Goal: Check status: Check status

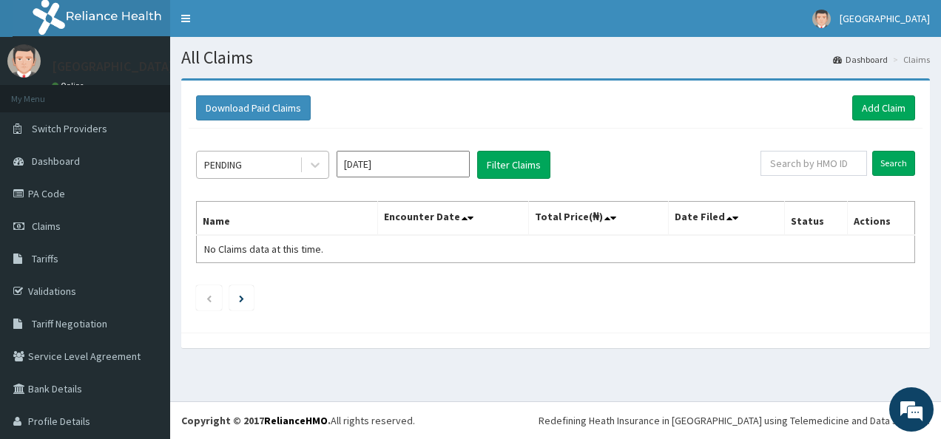
click at [233, 166] on div "PENDING" at bounding box center [223, 165] width 38 height 15
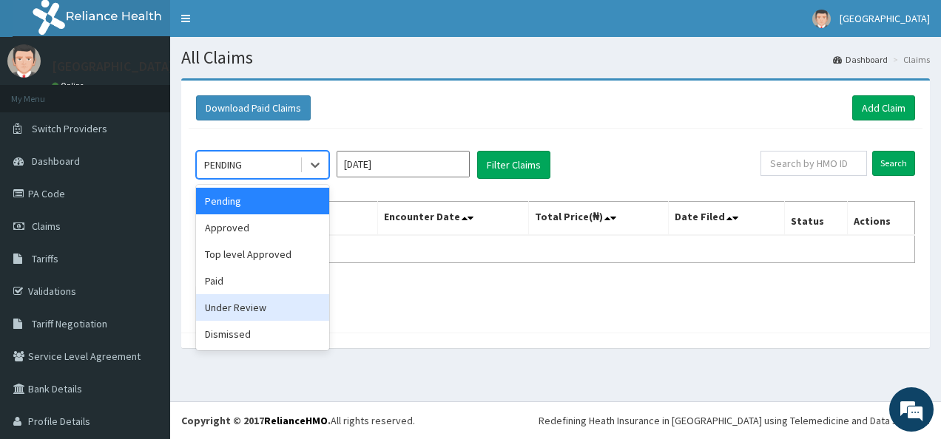
click at [248, 303] on div "Under Review" at bounding box center [262, 307] width 133 height 27
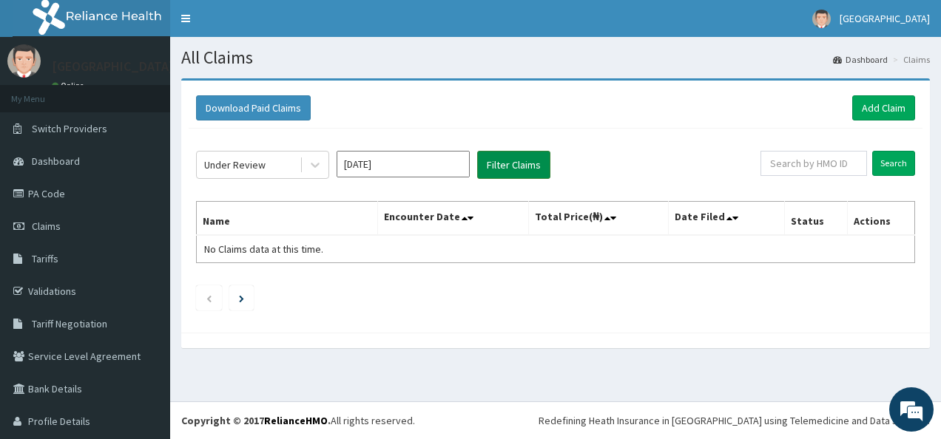
click at [513, 172] on button "Filter Claims" at bounding box center [513, 165] width 73 height 28
click at [515, 161] on button "Filter Claims" at bounding box center [513, 165] width 73 height 28
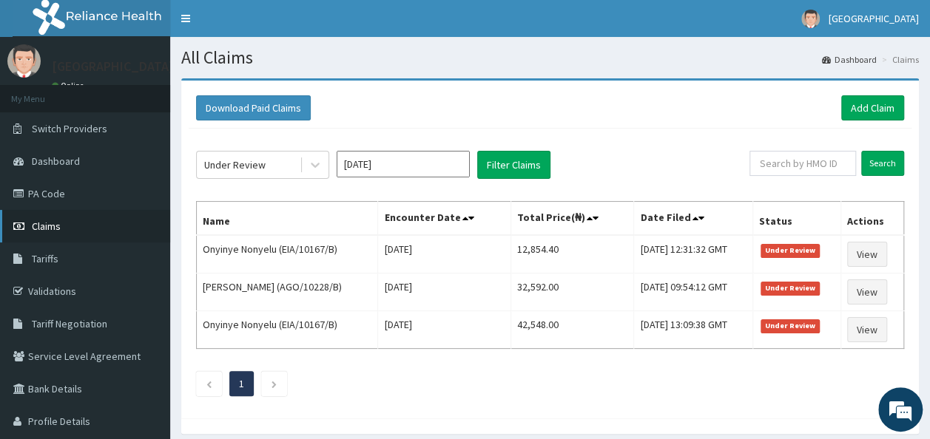
click at [44, 226] on span "Claims" at bounding box center [46, 226] width 29 height 13
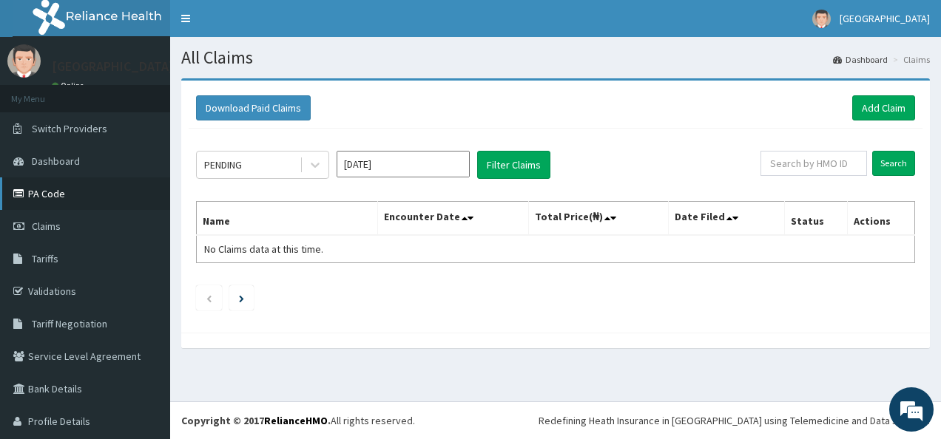
click at [46, 195] on link "PA Code" at bounding box center [85, 194] width 170 height 33
click at [53, 166] on span "Dashboard" at bounding box center [56, 161] width 48 height 13
